Goal: Find specific page/section: Find specific page/section

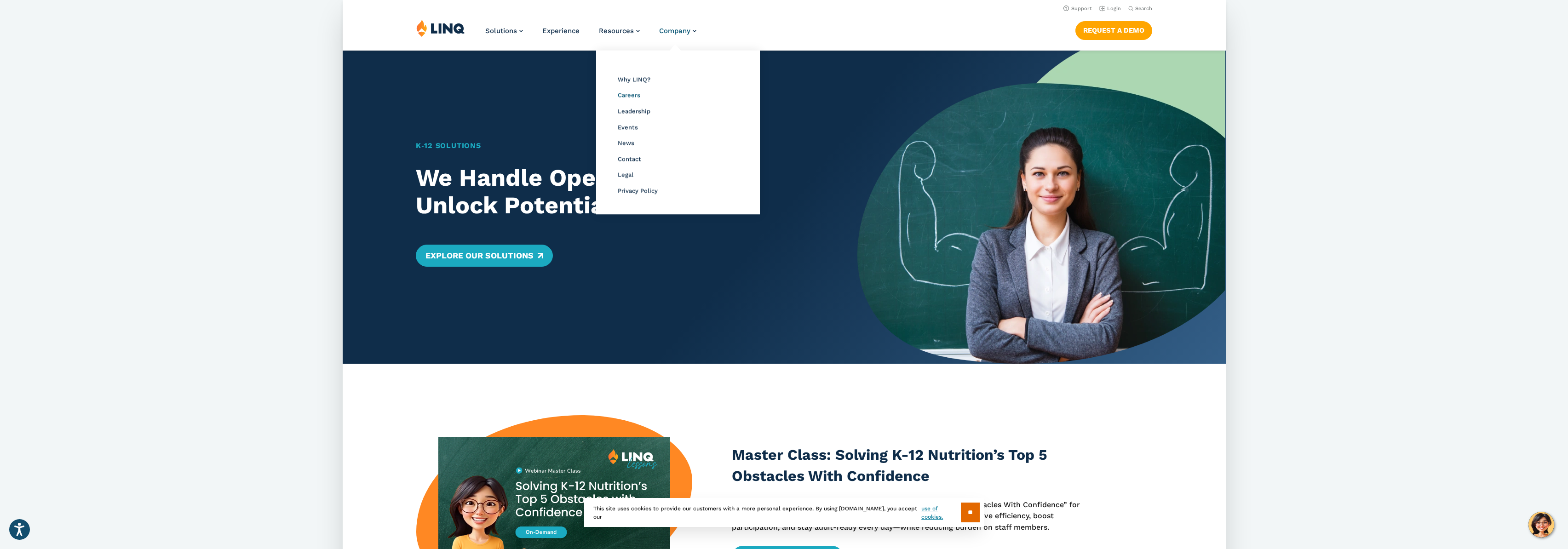
click at [632, 94] on span "Careers" at bounding box center [628, 94] width 23 height 7
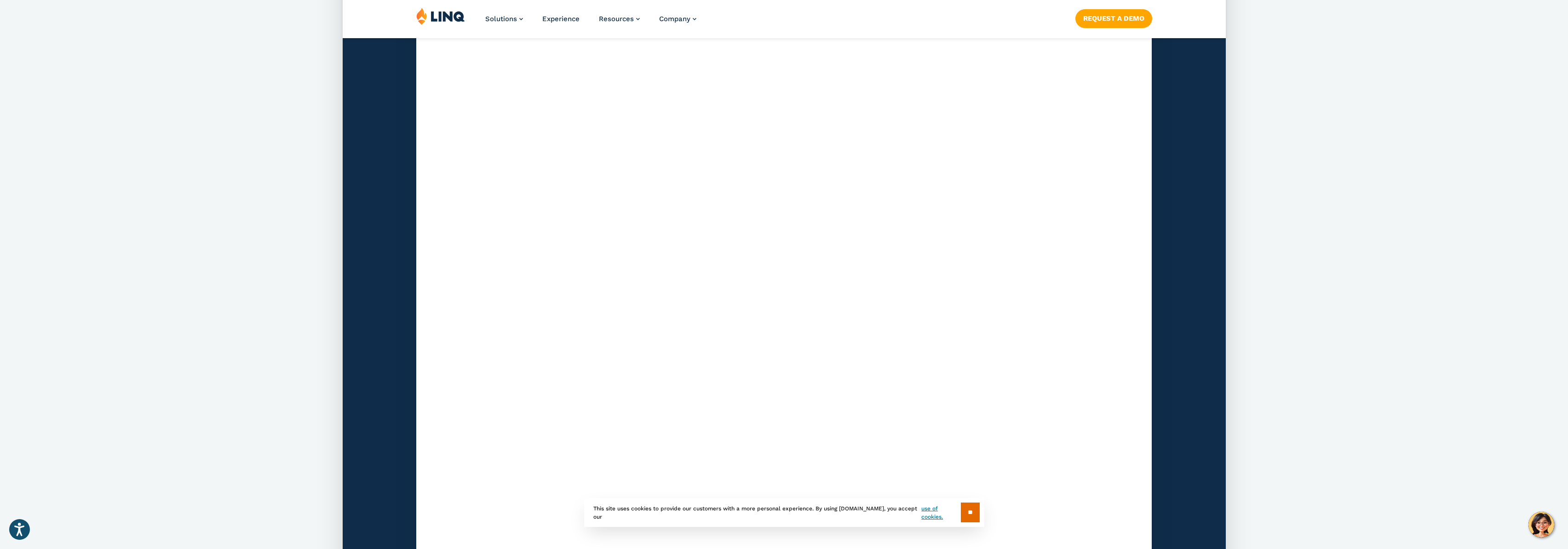
scroll to position [2638, 0]
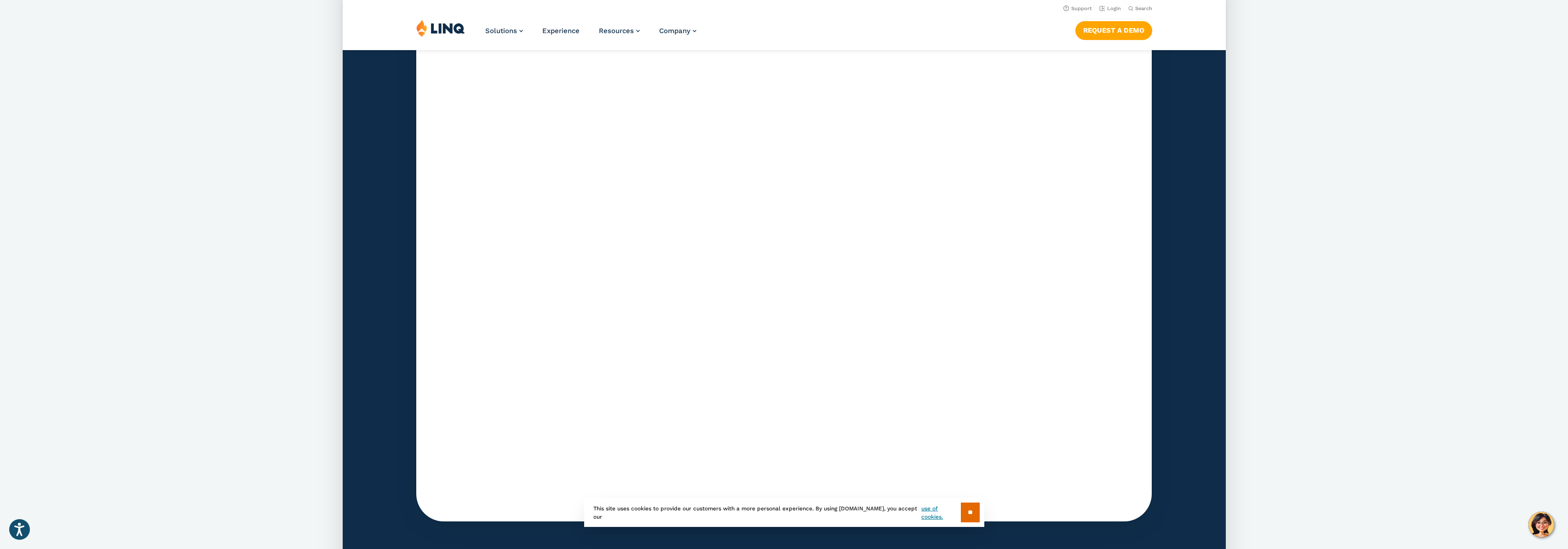
scroll to position [2724, 0]
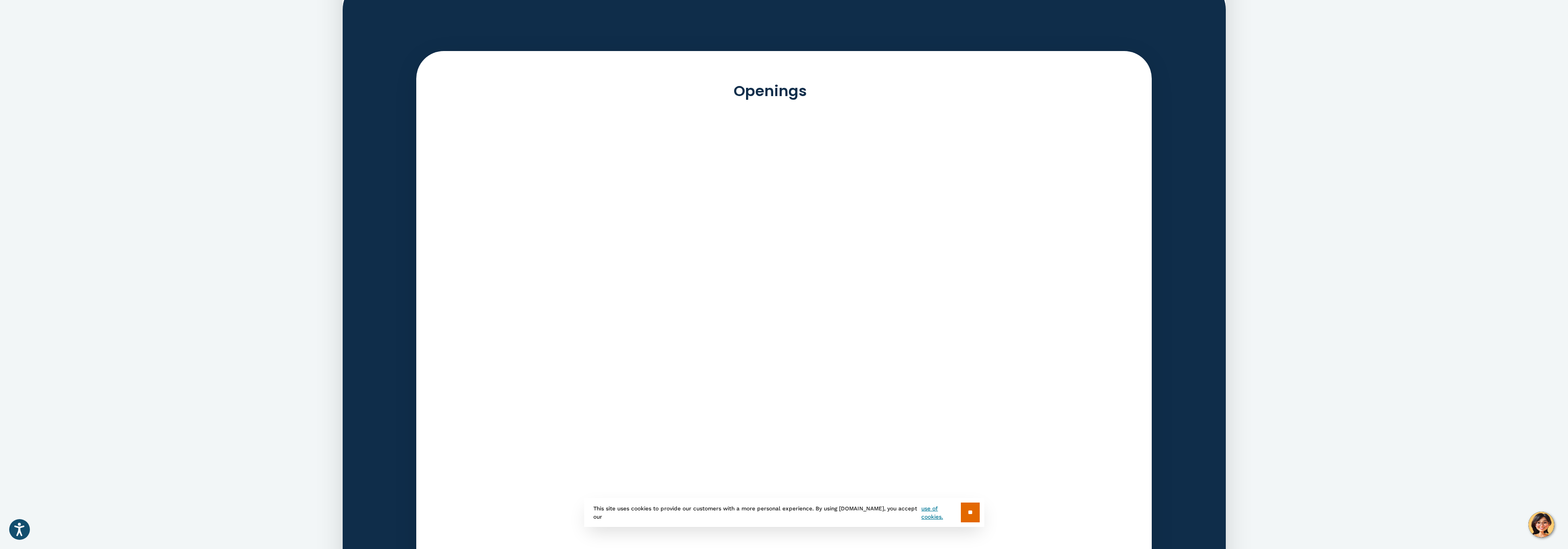
scroll to position [2724, 0]
